Goal: Task Accomplishment & Management: Use online tool/utility

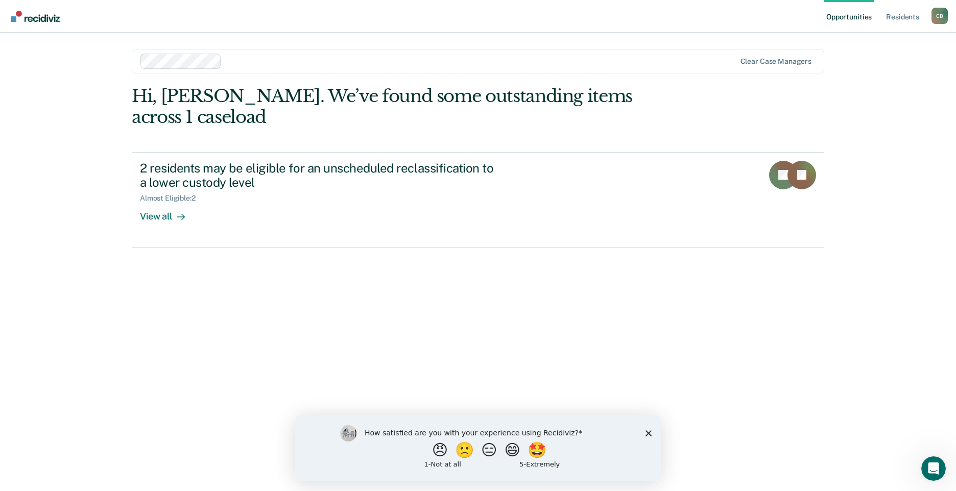
click at [644, 434] on div "How satisfied are you with your experience using Recidiviz? 😠 🙁 😑 😄 🤩 1 - Not a…" at bounding box center [478, 448] width 366 height 66
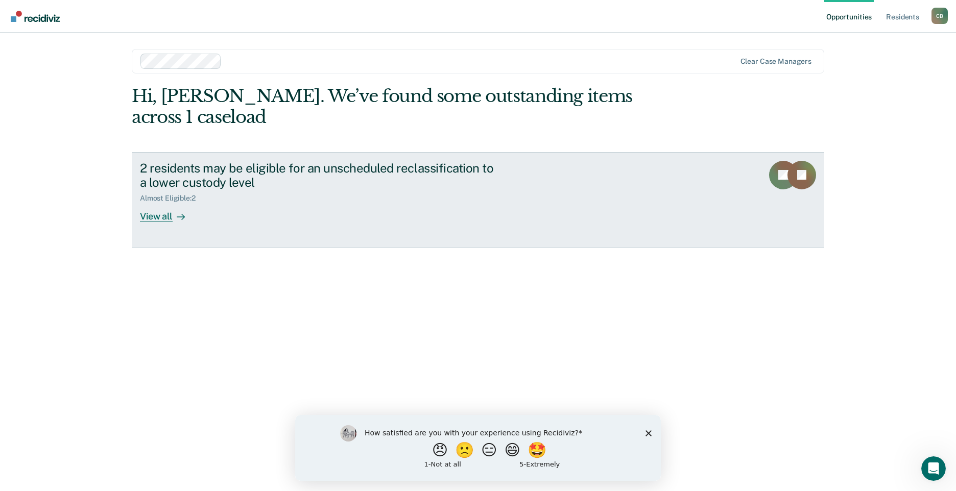
click at [158, 203] on div "View all" at bounding box center [168, 213] width 57 height 20
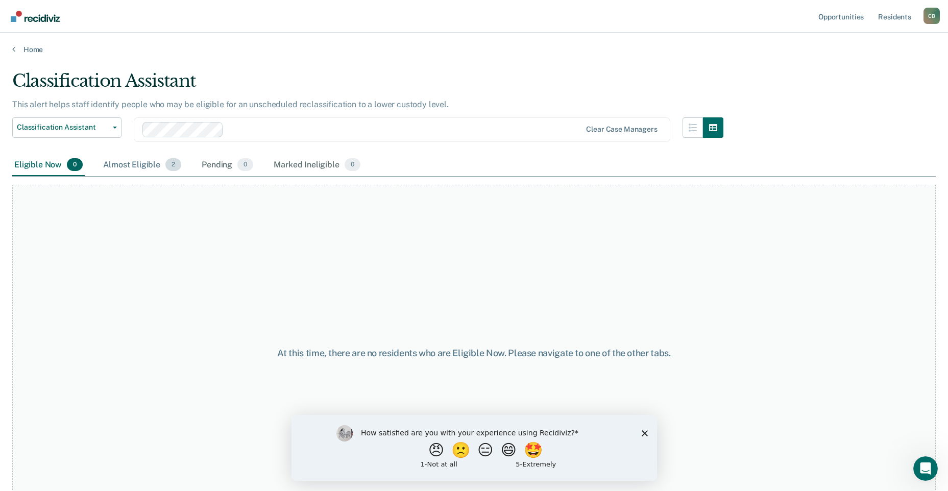
click at [127, 160] on div "Almost Eligible 2" at bounding box center [142, 165] width 82 height 22
